Goal: Information Seeking & Learning: Learn about a topic

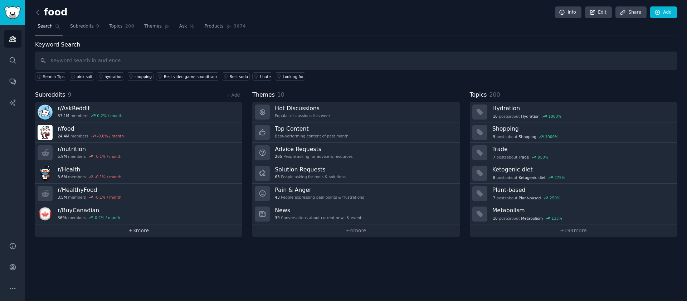
click at [141, 233] on link "+ 3 more" at bounding box center [138, 230] width 207 height 13
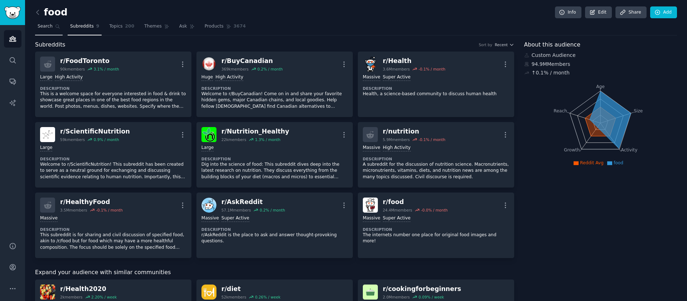
click at [56, 29] on link "Search" at bounding box center [49, 28] width 28 height 15
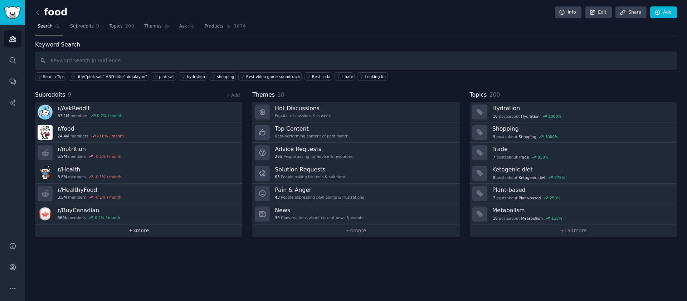
click at [141, 231] on link "+ 3 more" at bounding box center [138, 230] width 207 height 13
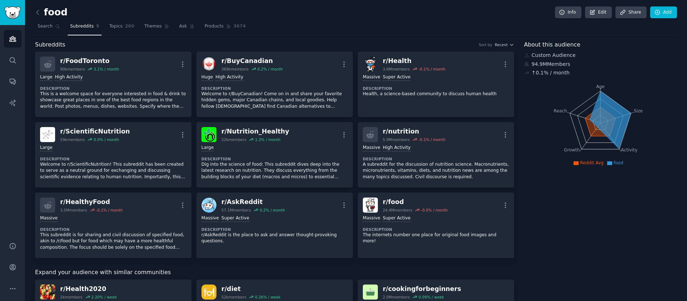
click at [88, 28] on span "Subreddits" at bounding box center [82, 26] width 24 height 6
click at [35, 12] on icon at bounding box center [38, 13] width 8 height 8
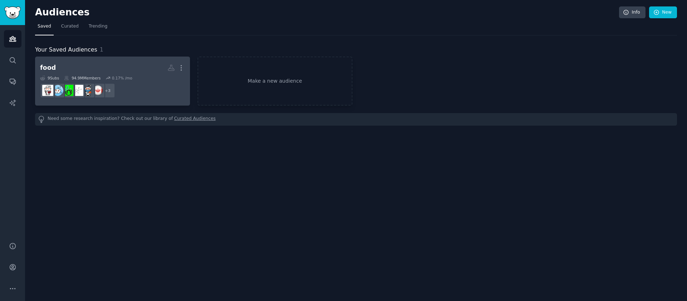
click at [91, 69] on h2 "food More" at bounding box center [112, 68] width 145 height 13
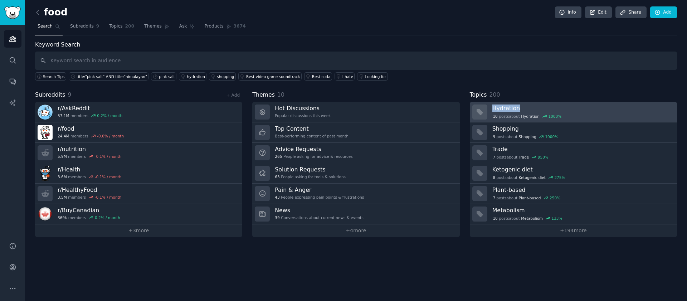
drag, startPoint x: 510, startPoint y: 99, endPoint x: 552, endPoint y: 109, distance: 43.4
click at [552, 109] on div "Topics 200 Hydration 10 post s about Hydration 1000 % Shopping 9 post s about S…" at bounding box center [573, 164] width 207 height 146
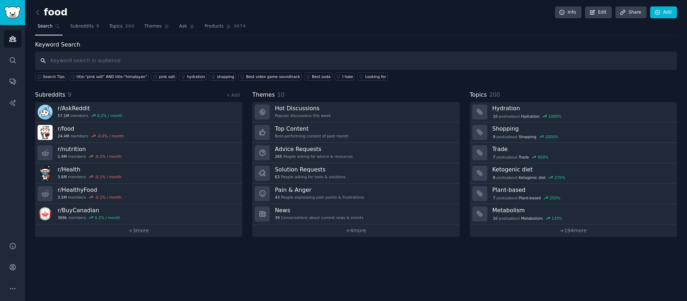
click at [112, 56] on input "text" at bounding box center [356, 61] width 642 height 18
type input "pink salt"
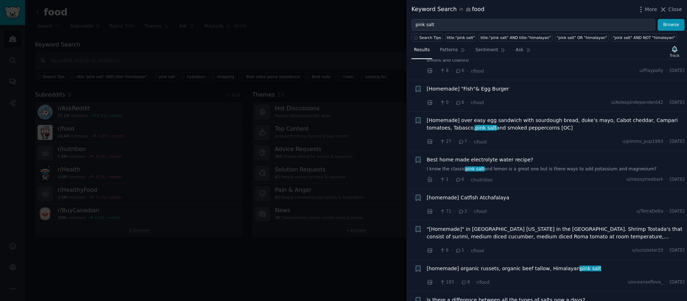
scroll to position [316, 0]
